Goal: Transaction & Acquisition: Purchase product/service

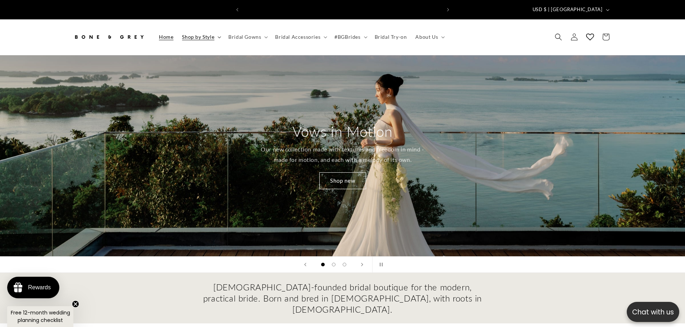
scroll to position [0, 198]
click at [207, 34] on span "Shop by Style" at bounding box center [198, 37] width 32 height 6
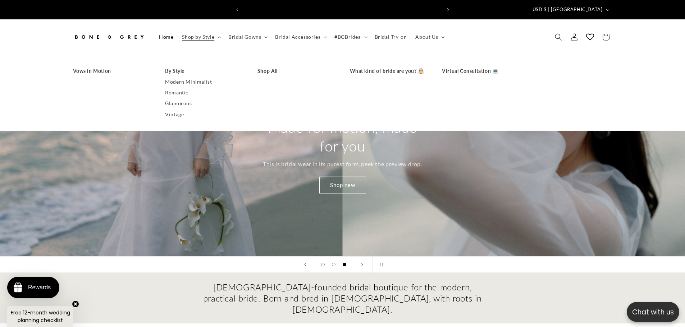
scroll to position [0, 395]
click at [264, 66] on link "Shop All" at bounding box center [296, 71] width 78 height 11
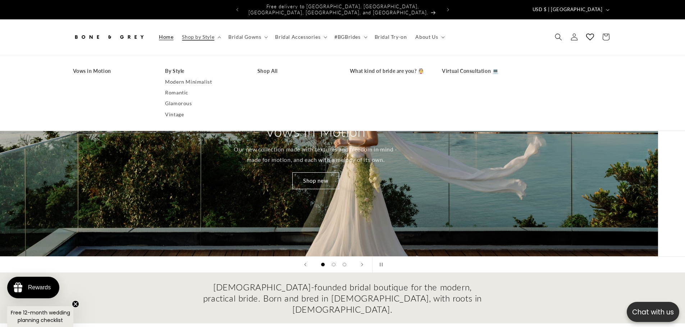
scroll to position [0, 6]
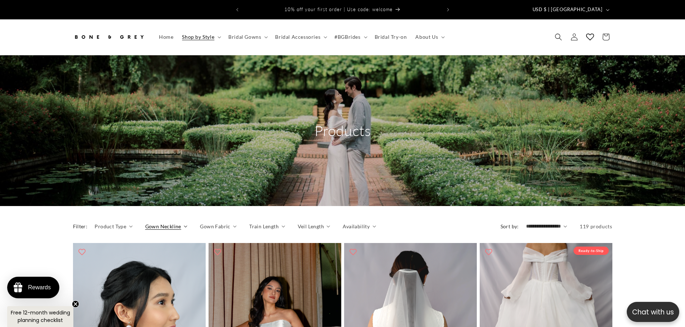
click at [165, 223] on span "Gown Neckline" at bounding box center [163, 227] width 36 height 8
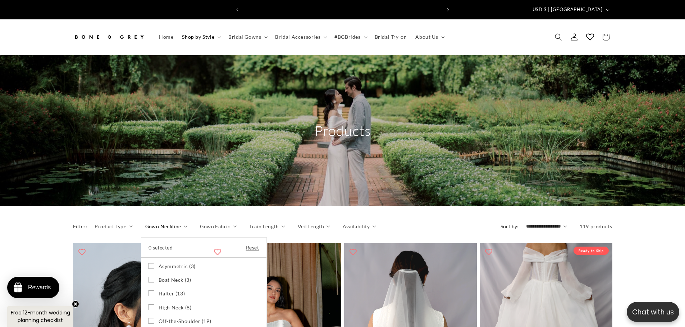
scroll to position [0, 198]
click at [151, 277] on icon at bounding box center [151, 280] width 6 height 6
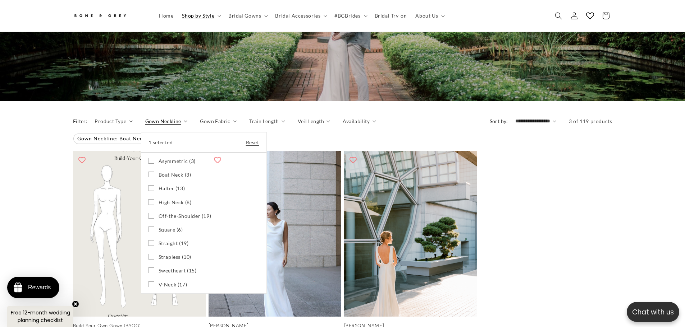
scroll to position [104, 0]
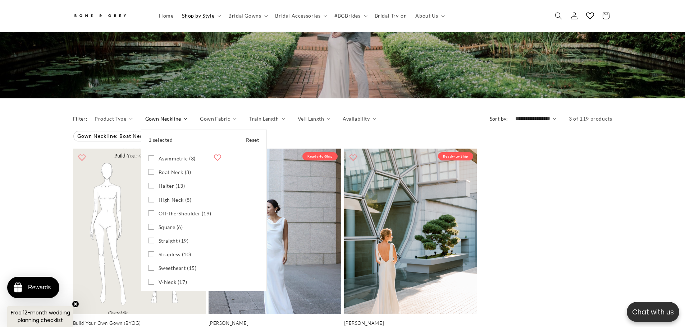
click at [188, 123] on summary "Gown Neckline" at bounding box center [166, 119] width 42 height 8
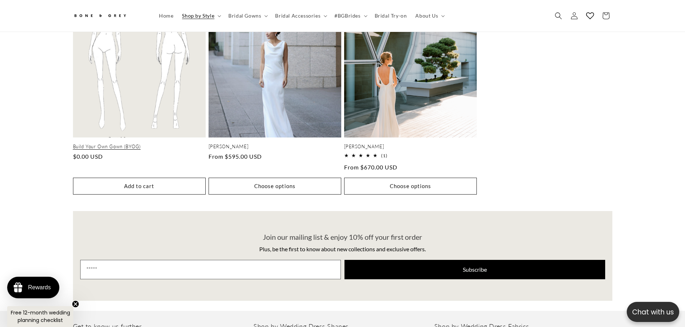
scroll to position [284, 0]
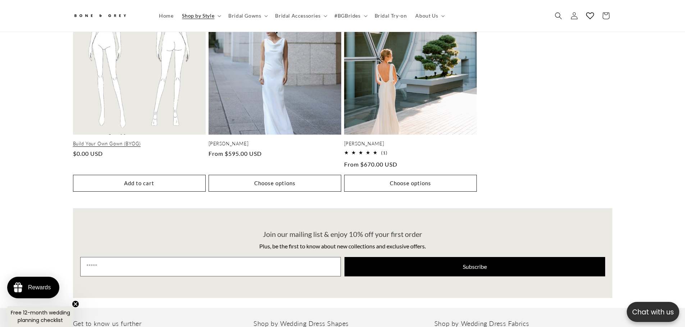
click at [119, 141] on link "Build Your Own Gown (BYOG)" at bounding box center [139, 144] width 133 height 6
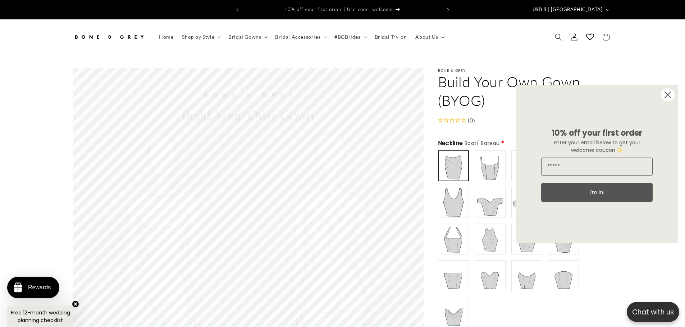
click at [671, 96] on circle "Close dialog" at bounding box center [668, 95] width 14 height 14
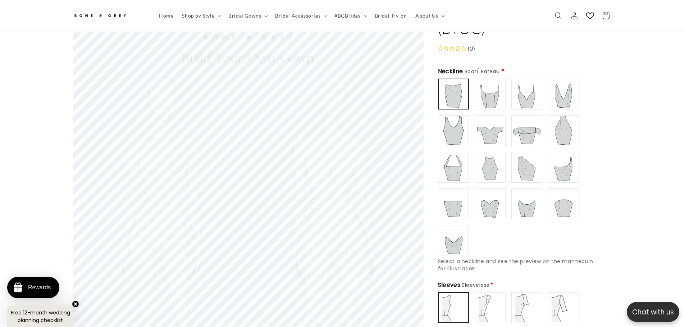
click at [456, 91] on img at bounding box center [453, 94] width 28 height 28
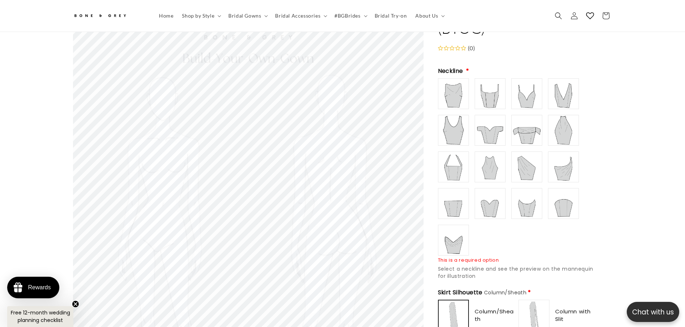
scroll to position [68, 0]
type input "**********"
click at [449, 90] on img at bounding box center [453, 94] width 29 height 29
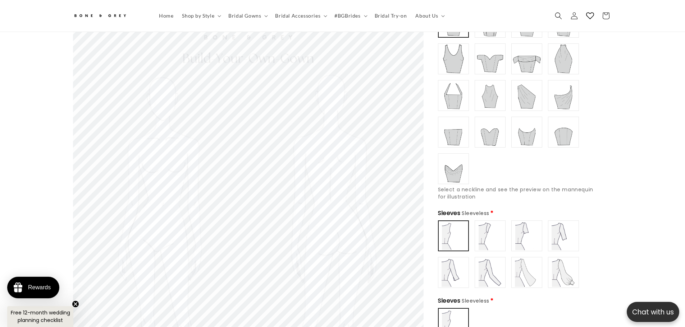
scroll to position [0, 198]
type input "**********"
click at [497, 231] on img at bounding box center [490, 236] width 29 height 29
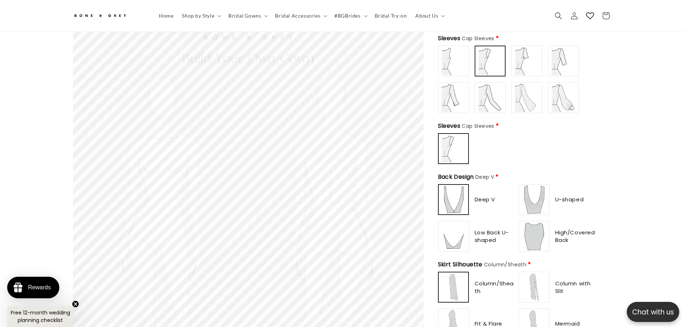
scroll to position [320, 0]
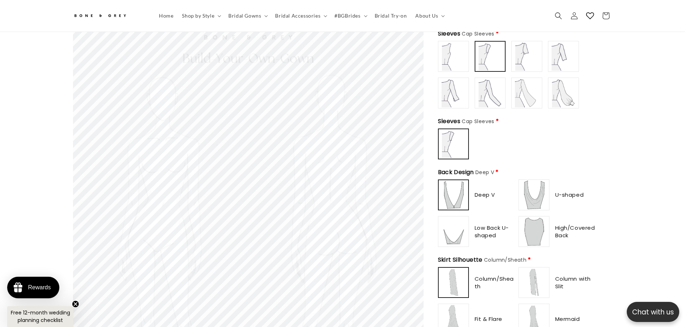
type input "**********"
click at [524, 222] on img at bounding box center [533, 231] width 29 height 29
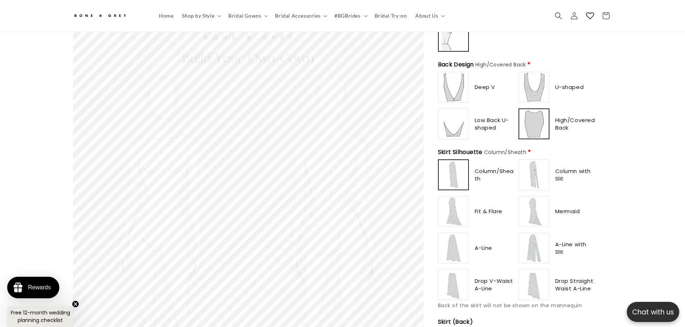
scroll to position [0, 0]
click at [441, 245] on img at bounding box center [453, 248] width 29 height 29
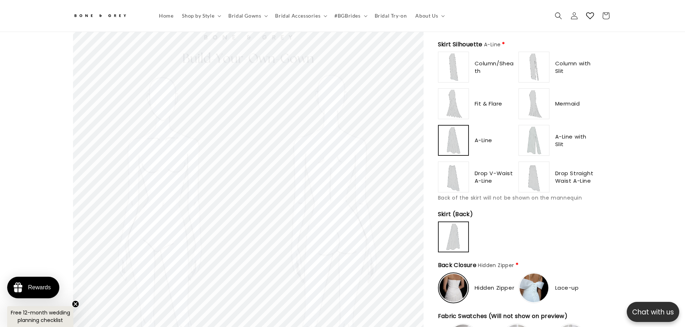
scroll to position [0, 395]
click at [460, 178] on img at bounding box center [453, 177] width 29 height 29
type input "******"
click at [454, 147] on img at bounding box center [453, 140] width 29 height 29
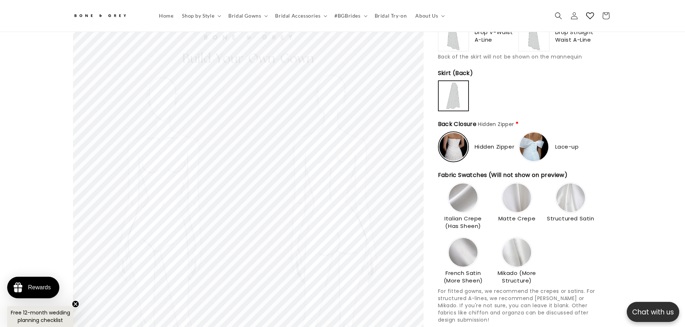
scroll to position [679, 0]
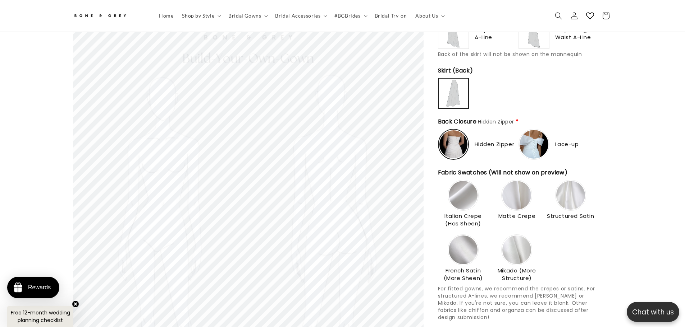
click at [455, 145] on img at bounding box center [453, 144] width 28 height 28
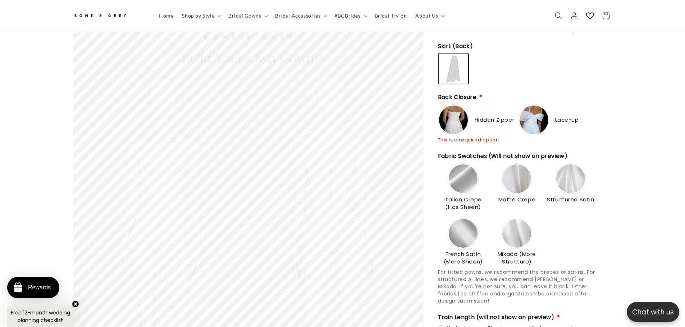
scroll to position [715, 0]
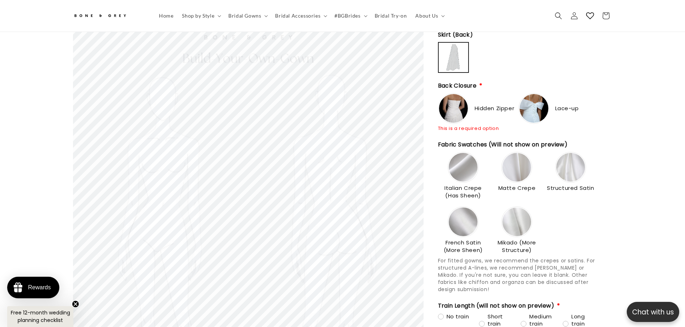
type input "**********"
click at [525, 222] on img at bounding box center [516, 222] width 29 height 29
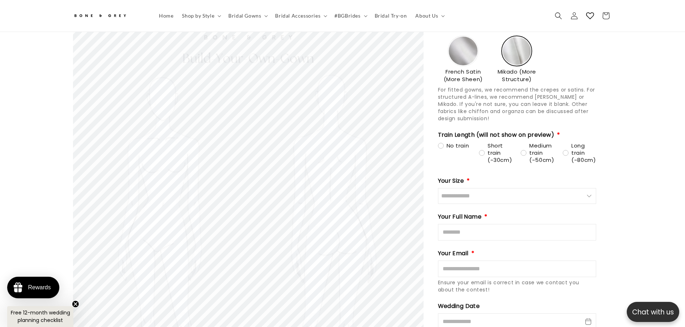
scroll to position [0, 0]
type input "********"
click at [442, 142] on div "No train" at bounding box center [453, 145] width 31 height 7
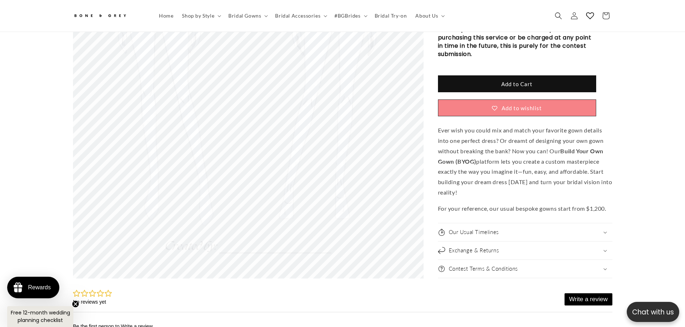
click at [605, 232] on icon at bounding box center [605, 233] width 4 height 2
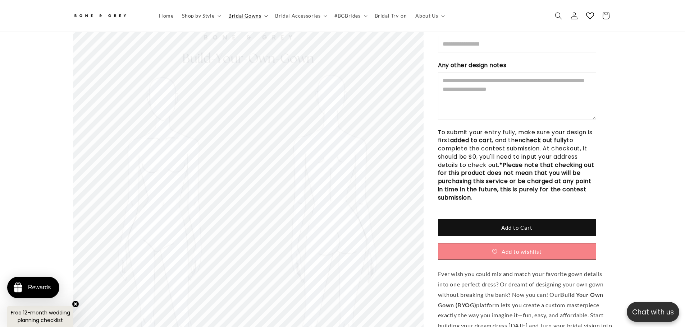
scroll to position [0, 395]
click at [245, 19] on span "Bridal Gowns" at bounding box center [244, 16] width 33 height 6
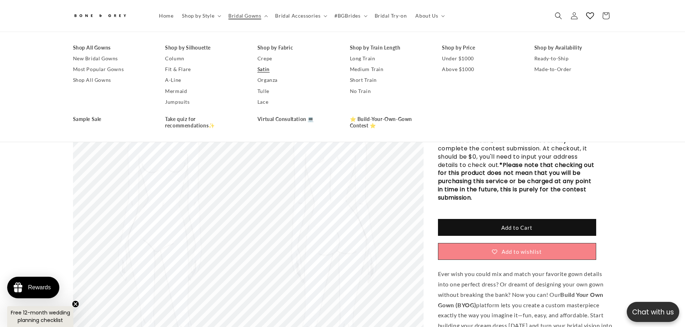
scroll to position [0, 198]
click at [267, 69] on link "Satin" at bounding box center [296, 69] width 78 height 11
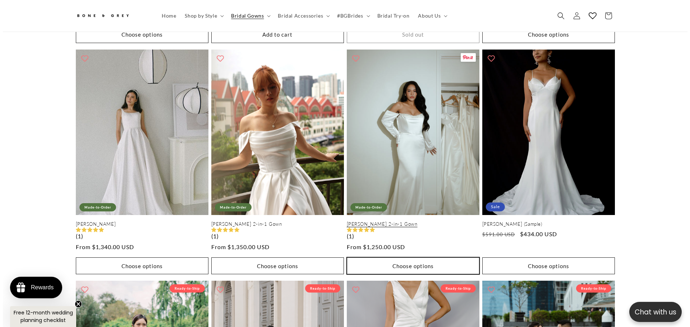
scroll to position [859, 0]
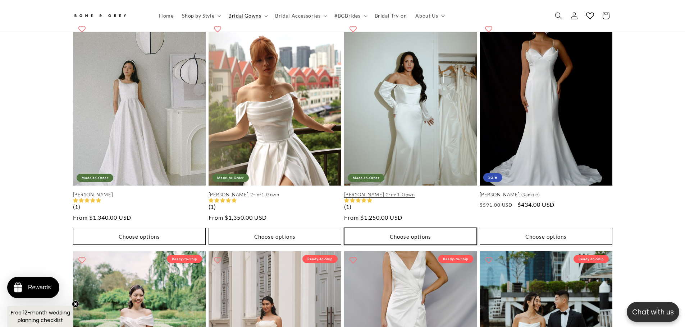
click at [391, 232] on button "Choose options" at bounding box center [410, 236] width 133 height 17
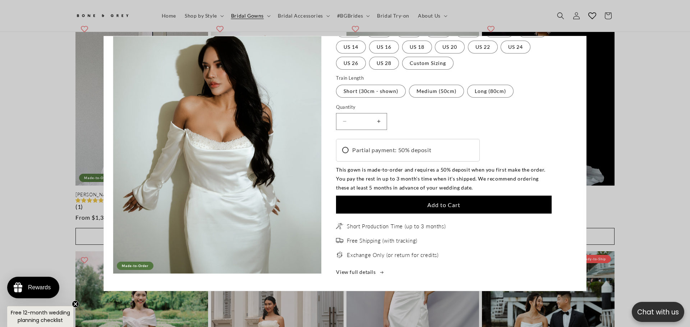
scroll to position [0, 395]
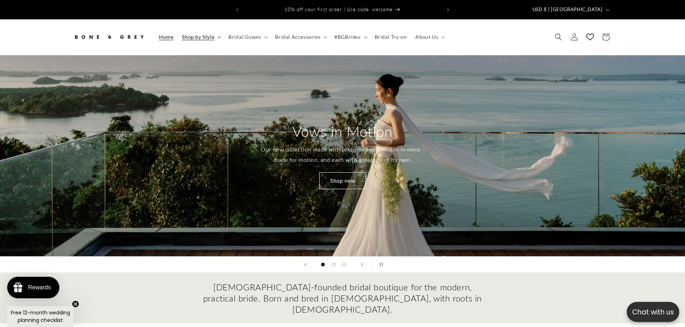
click at [207, 34] on span "Shop by Style" at bounding box center [198, 37] width 32 height 6
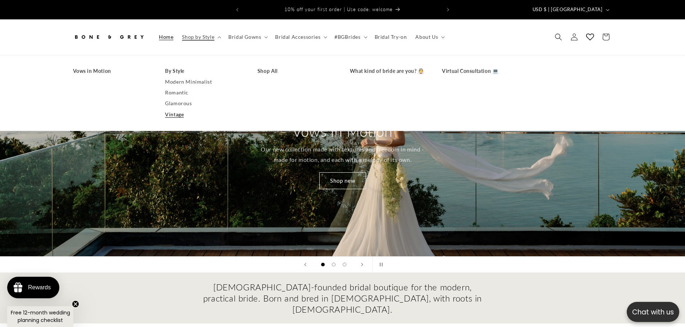
click at [169, 110] on link "Vintage" at bounding box center [204, 114] width 78 height 11
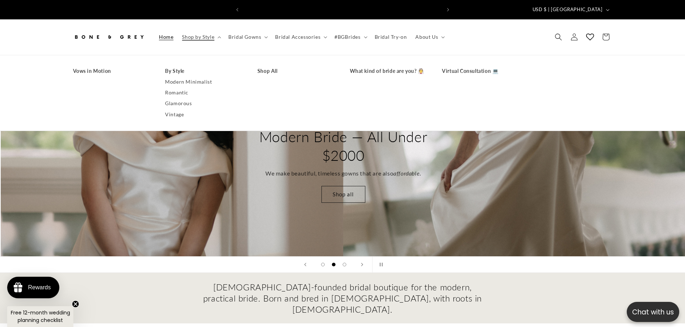
scroll to position [0, 685]
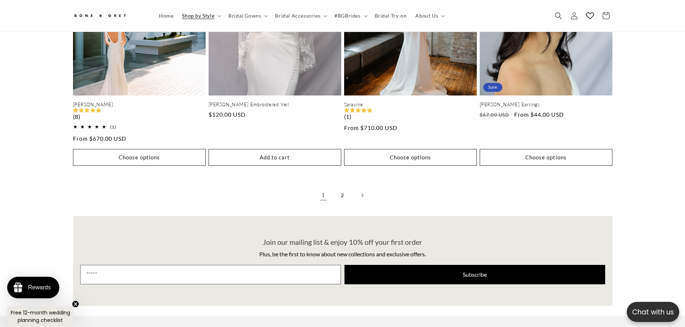
scroll to position [1649, 0]
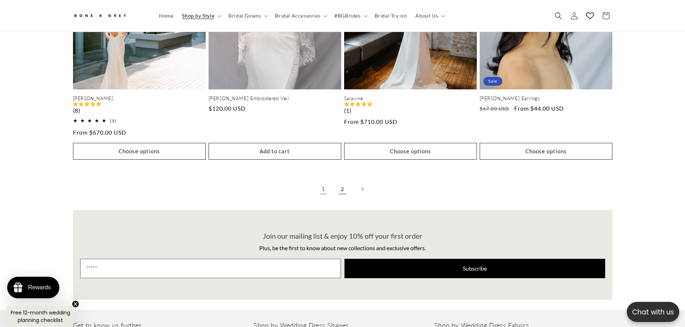
click at [341, 183] on link "2" at bounding box center [343, 190] width 16 height 16
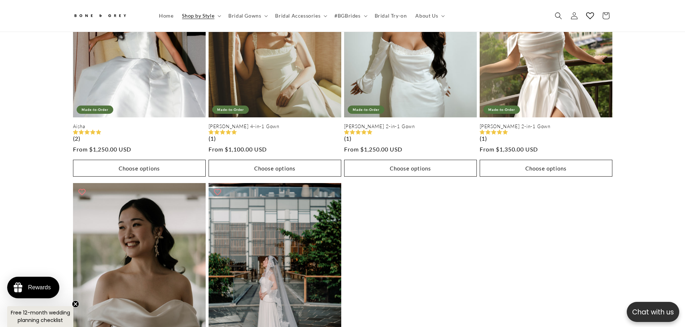
scroll to position [1398, 0]
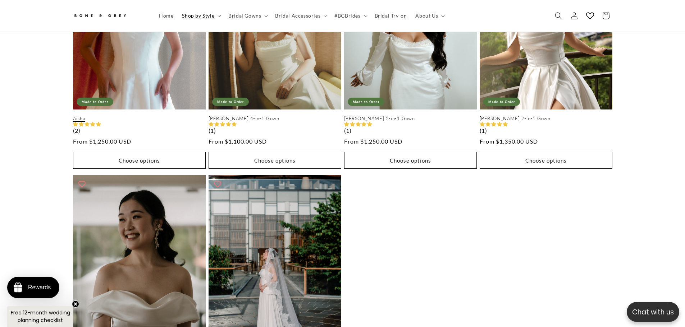
click at [111, 116] on link "Aisha" at bounding box center [139, 119] width 133 height 6
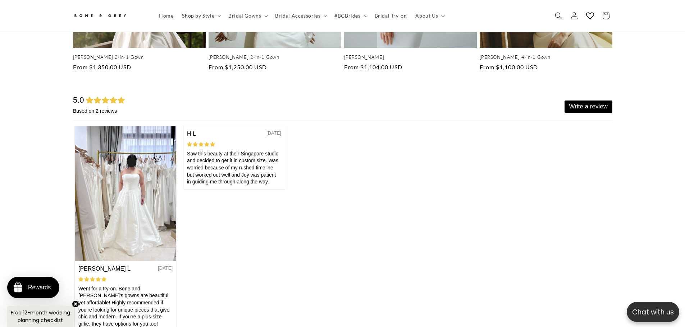
scroll to position [2085, 0]
